Goal: Task Accomplishment & Management: Manage account settings

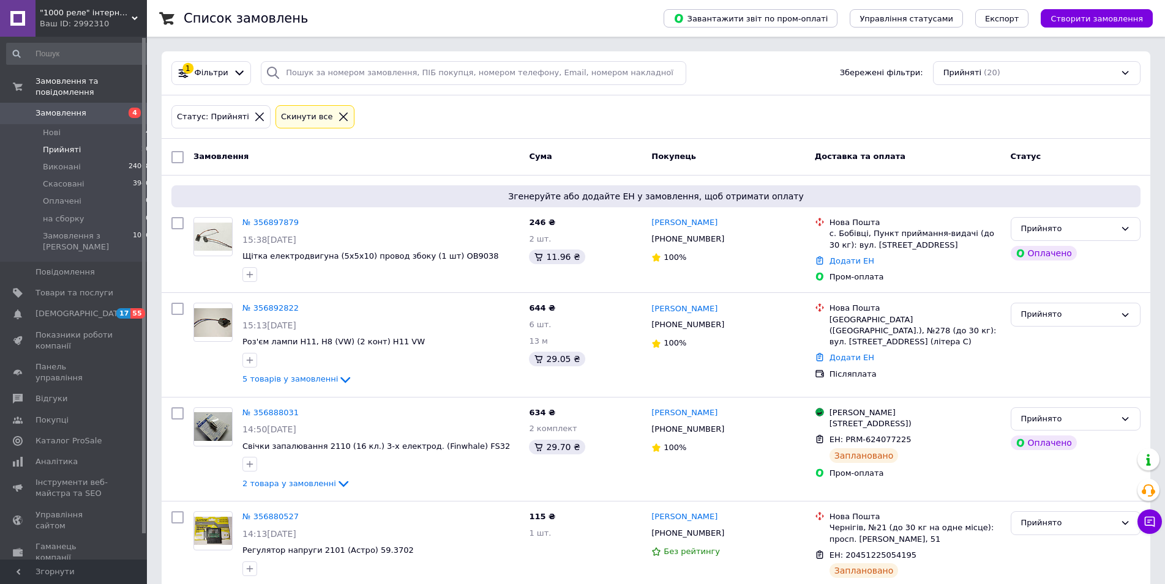
click at [335, 114] on div at bounding box center [343, 116] width 16 height 11
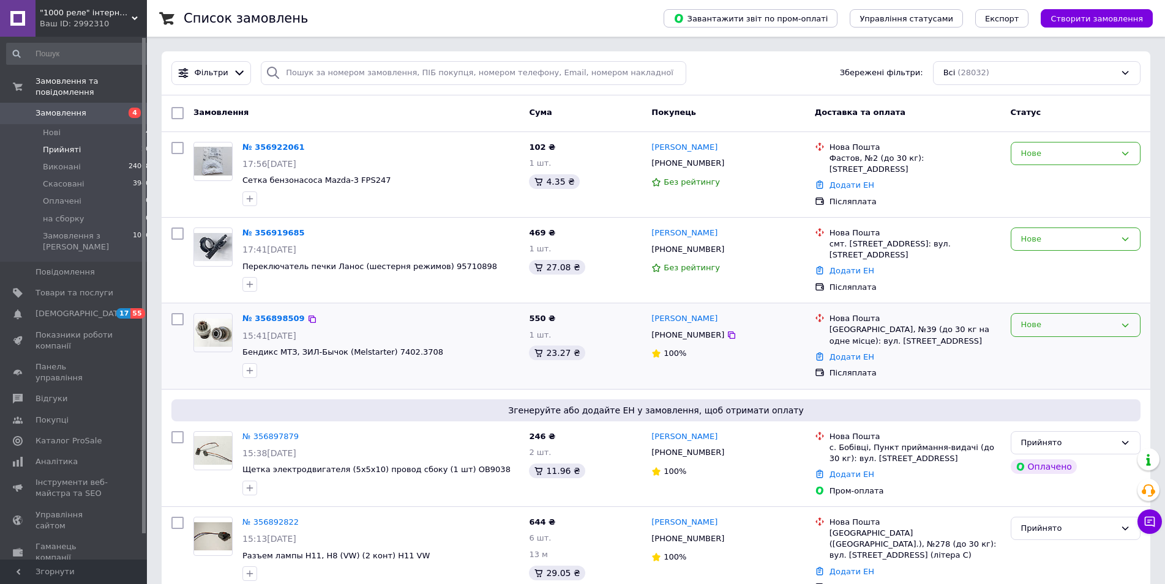
click at [1061, 327] on div "Нове" at bounding box center [1068, 325] width 94 height 13
click at [1057, 346] on li "Прийнято" at bounding box center [1075, 351] width 129 height 23
click at [1075, 247] on div "Нове" at bounding box center [1075, 240] width 130 height 24
click at [1067, 262] on li "Прийнято" at bounding box center [1075, 264] width 129 height 23
click at [1096, 159] on div "Нове" at bounding box center [1068, 153] width 94 height 13
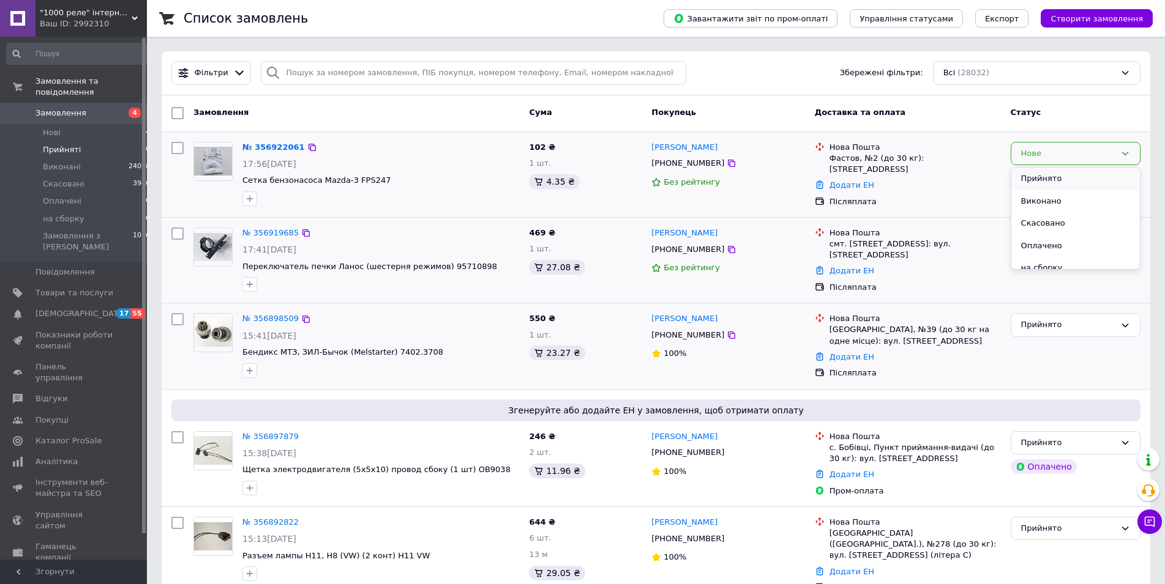
click at [1077, 176] on li "Прийнято" at bounding box center [1075, 179] width 129 height 23
